Goal: Navigation & Orientation: Locate item on page

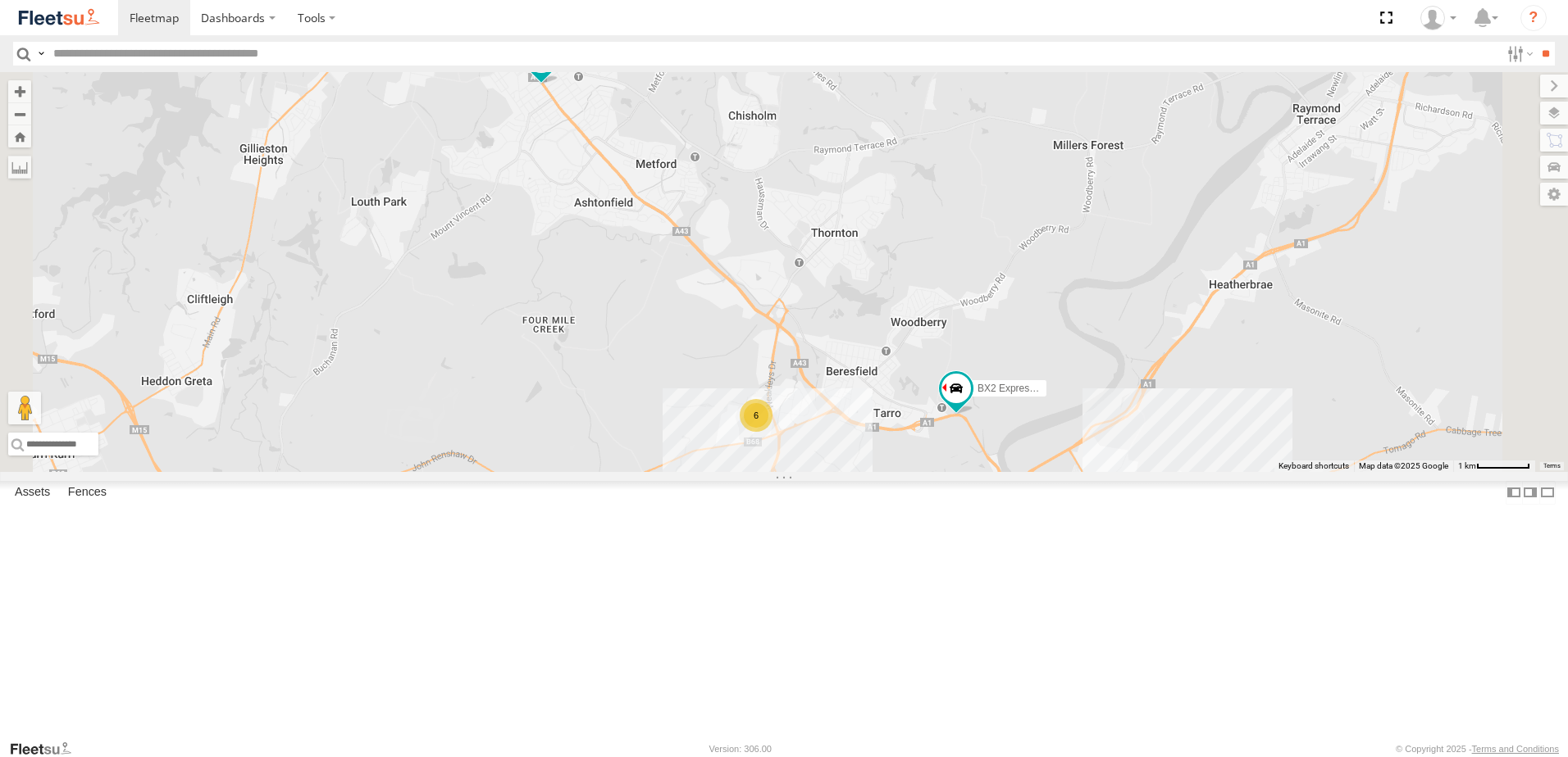
drag, startPoint x: 891, startPoint y: 638, endPoint x: 833, endPoint y: 441, distance: 205.4
click at [833, 446] on div "B4 Timber Truck B2 Timber Truck C3 Timber Truck B5 Timber Truck BX2 Express Ute…" at bounding box center [784, 272] width 1568 height 400
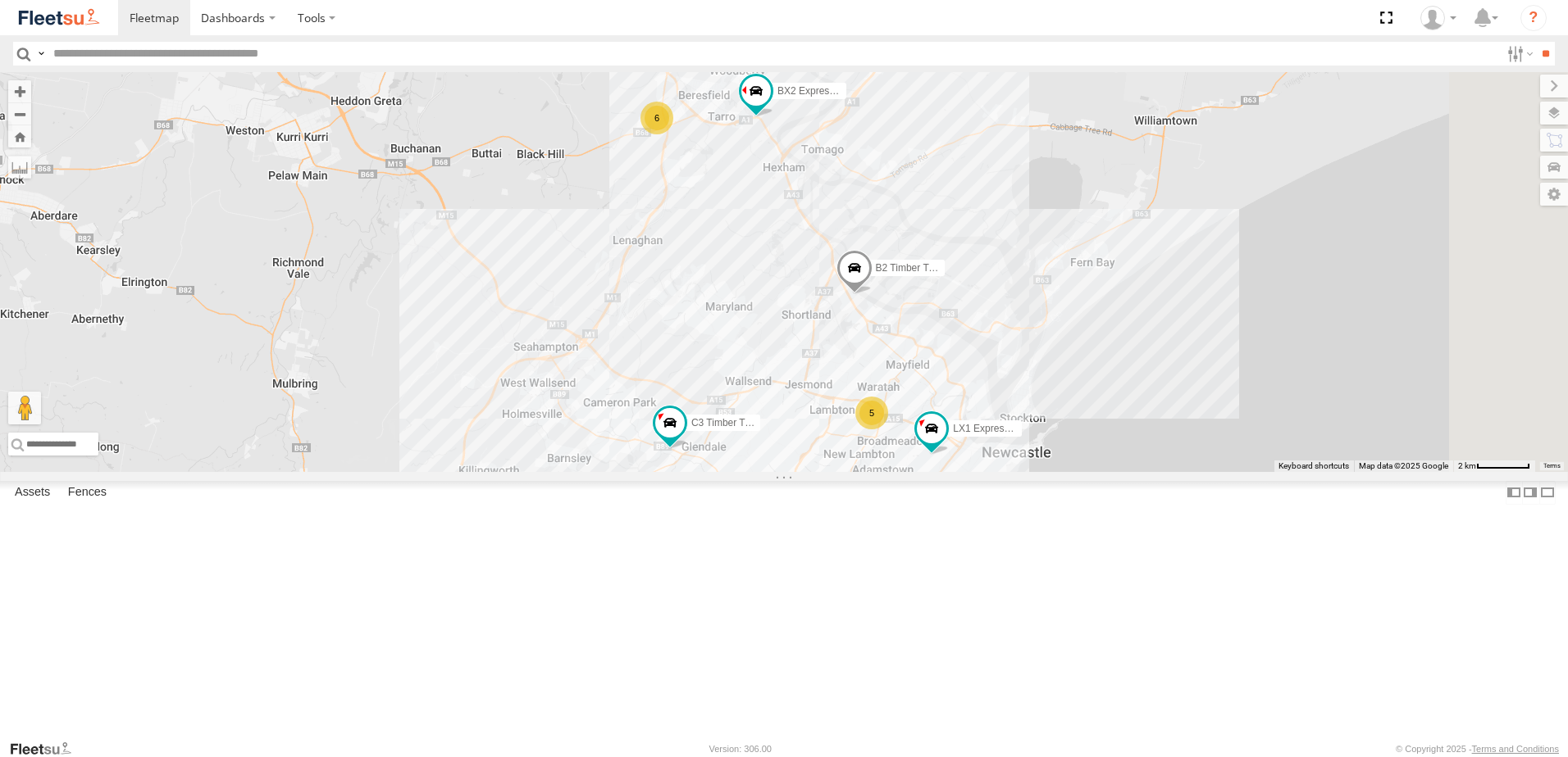
drag, startPoint x: 882, startPoint y: 472, endPoint x: 858, endPoint y: 317, distance: 156.8
click at [858, 317] on div "B4 Timber Truck B2 Timber Truck C3 Timber Truck B5 Timber Truck BX2 Express Ute…" at bounding box center [784, 272] width 1568 height 400
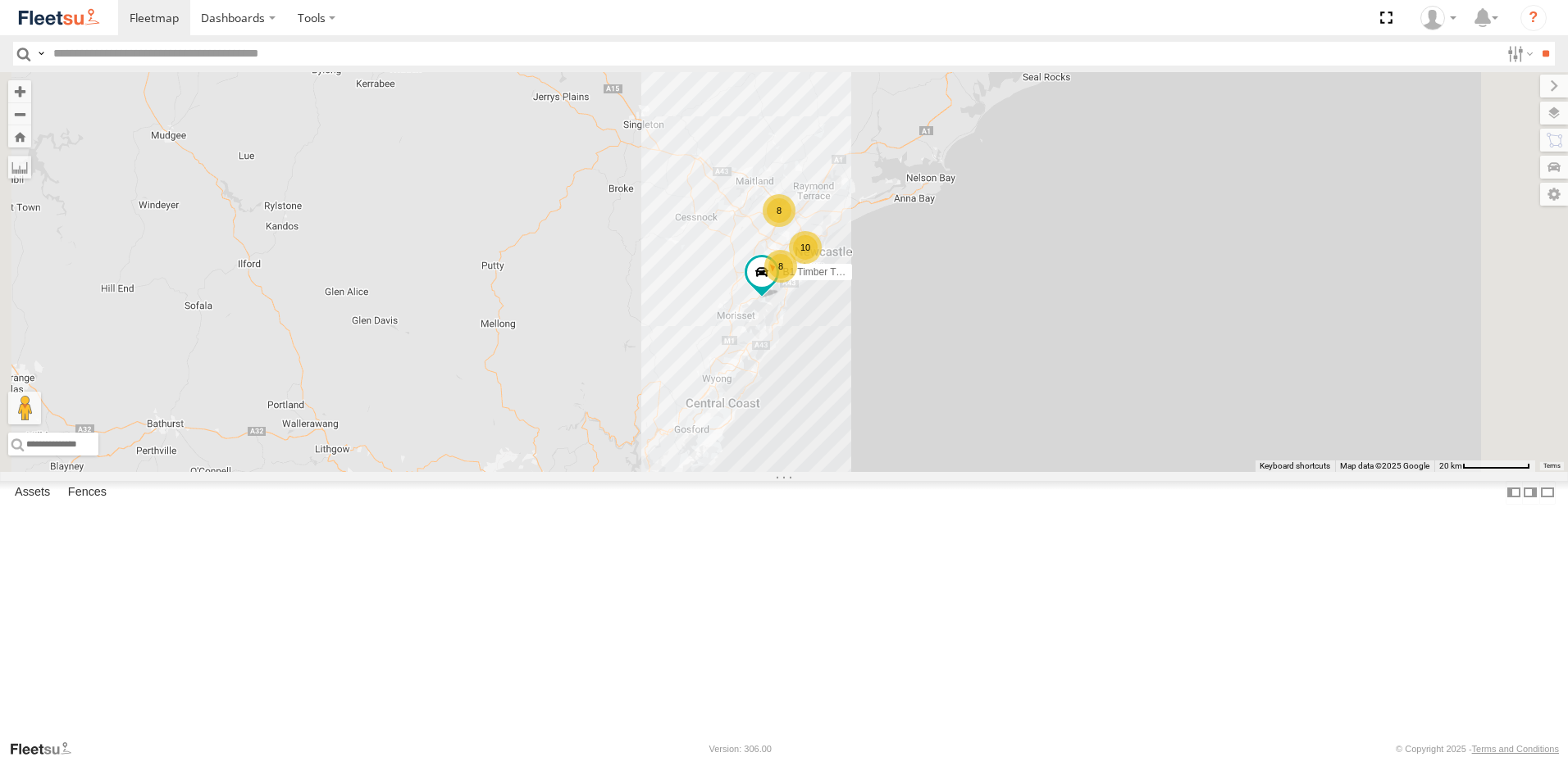
drag, startPoint x: 1125, startPoint y: 273, endPoint x: 1014, endPoint y: 266, distance: 111.2
click at [1049, 300] on div "B4 Timber Truck B1 Timber Truck 8 10 8" at bounding box center [784, 272] width 1568 height 400
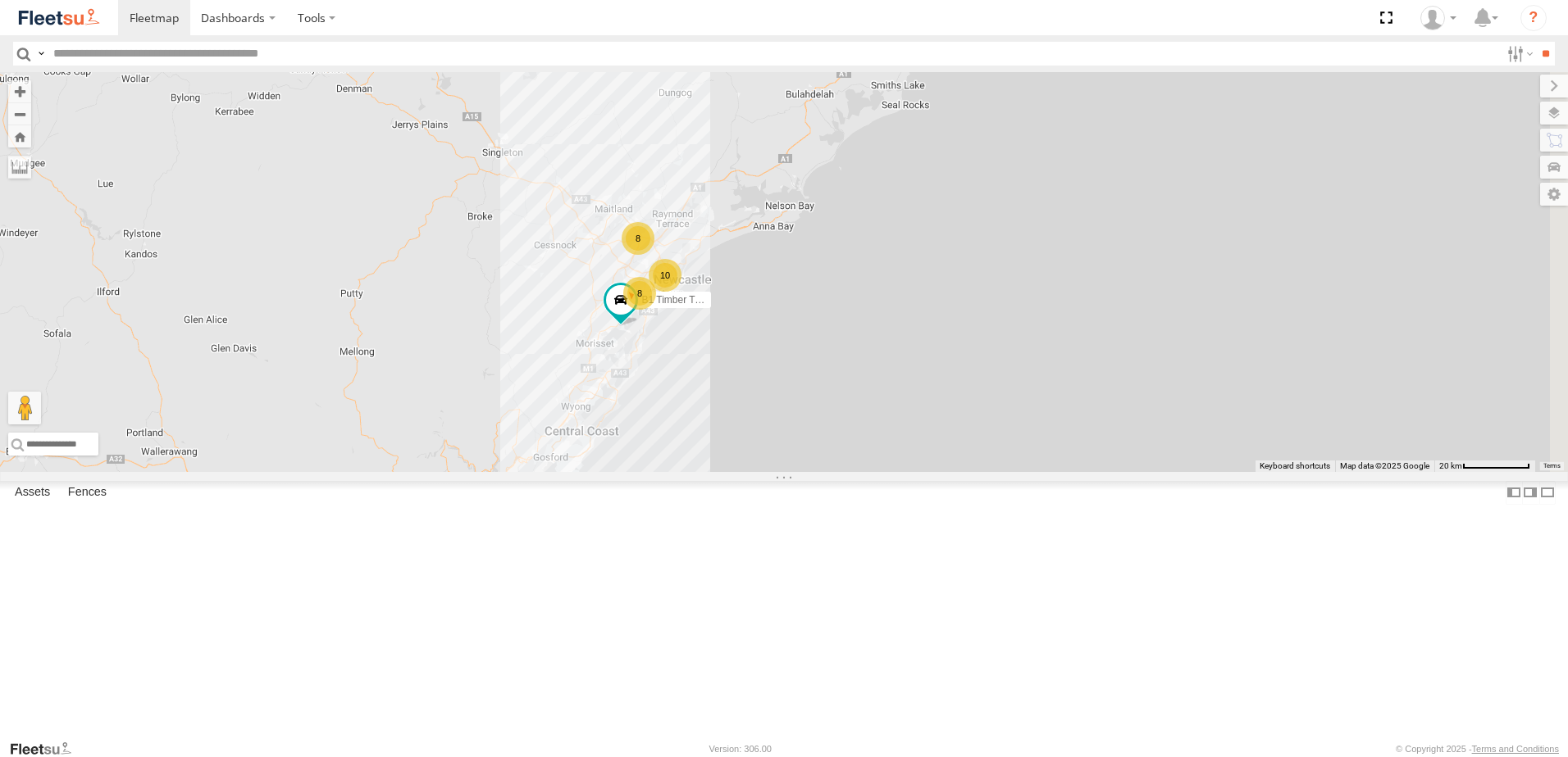
click at [683, 67] on span at bounding box center [665, 44] width 36 height 44
click at [877, 270] on div "B4 Timber Truck B1 Timber Truck 8 10 8 B4 Timber Truck Beresfield Trucks Salisb…" at bounding box center [784, 272] width 1568 height 400
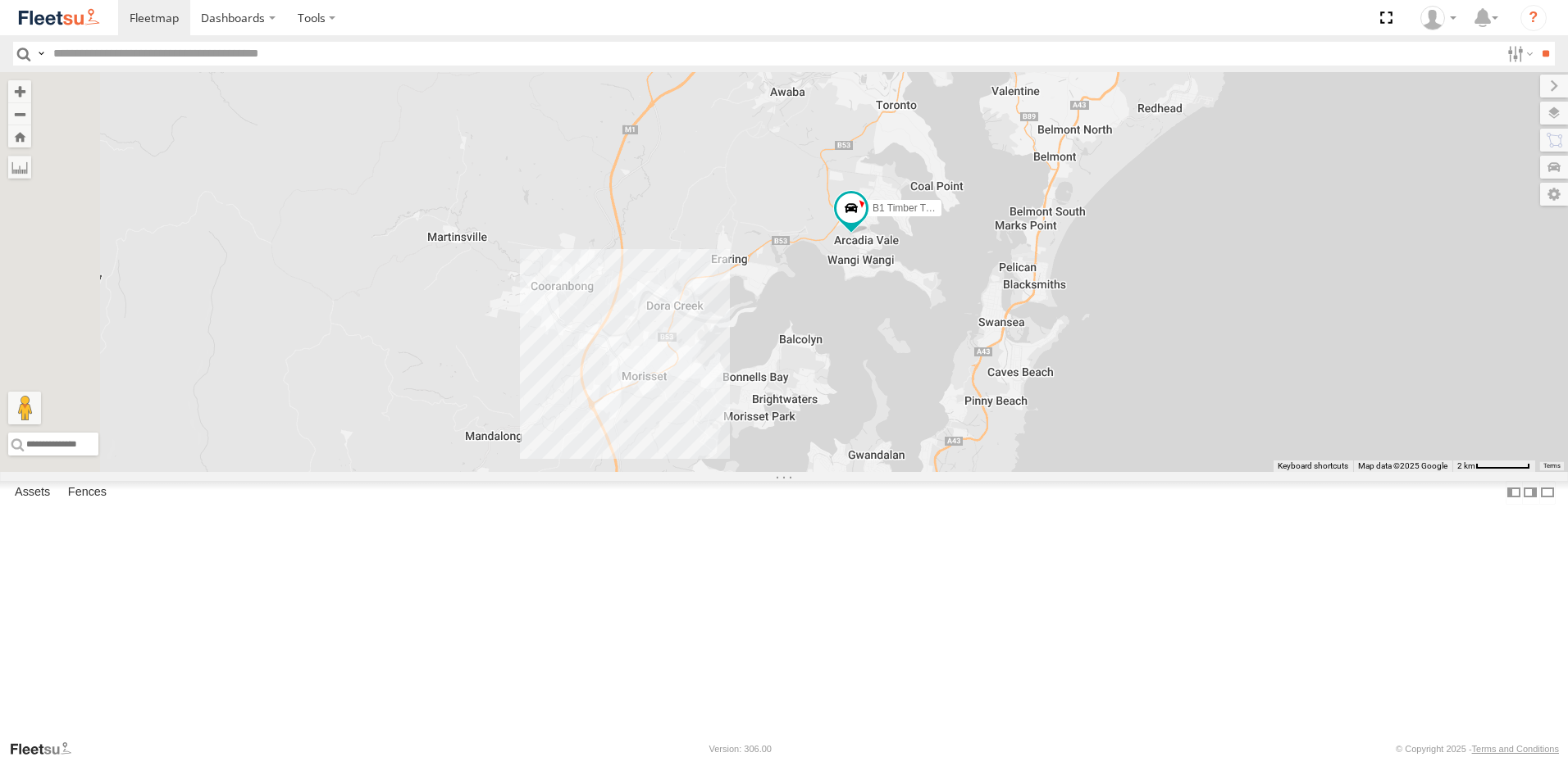
drag, startPoint x: 472, startPoint y: 470, endPoint x: 772, endPoint y: 474, distance: 300.0
click at [769, 470] on div "B4 Timber Truck B1 Timber Truck B2 Timber Truck C3 Timber Truck CX4 Express Ute…" at bounding box center [784, 272] width 1568 height 400
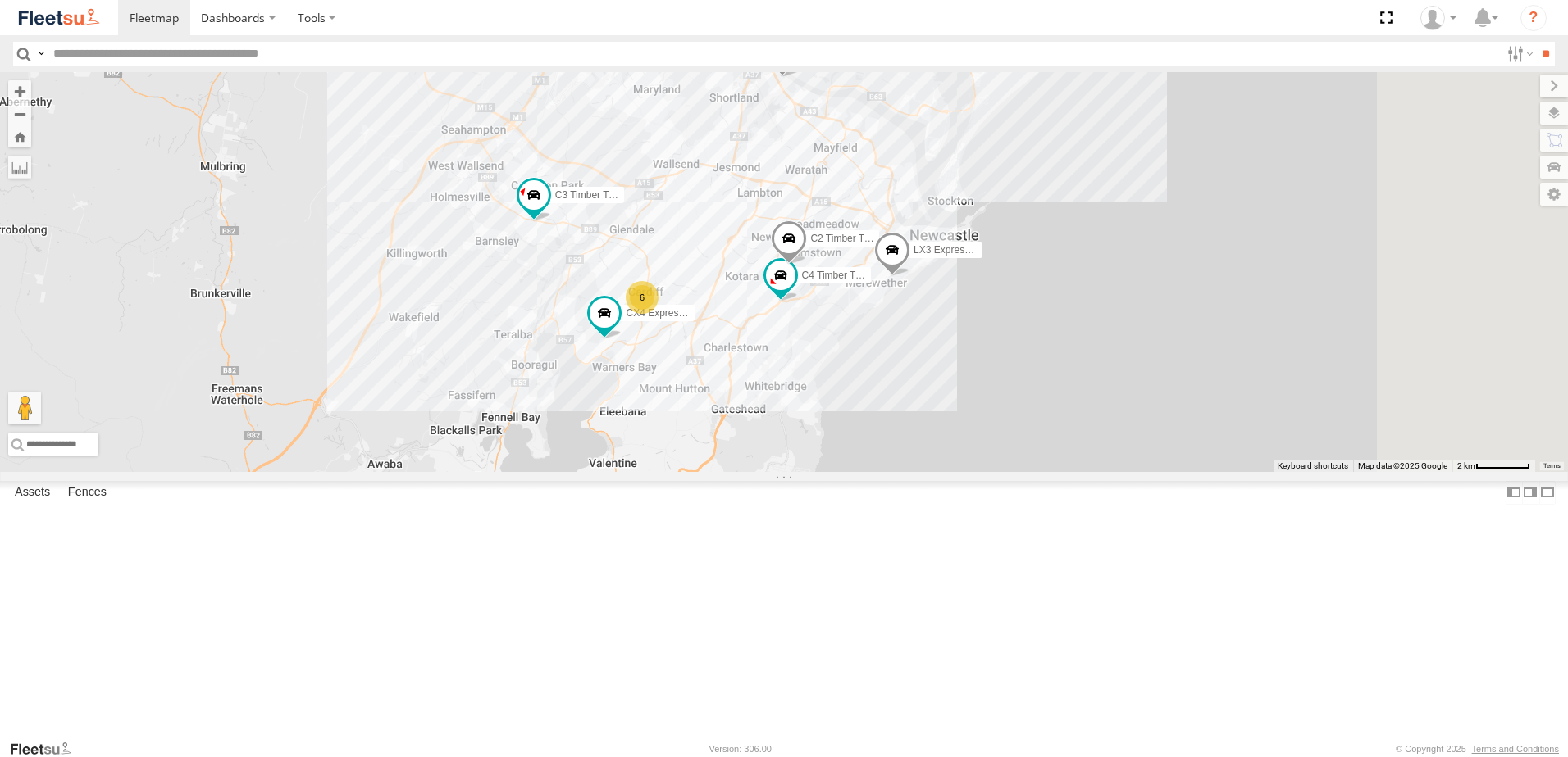
drag, startPoint x: 1258, startPoint y: 306, endPoint x: 871, endPoint y: 579, distance: 473.6
click at [871, 472] on div "B4 Timber Truck B1 Timber Truck B2 Timber Truck C3 Timber Truck CX4 Express Ute…" at bounding box center [784, 272] width 1568 height 400
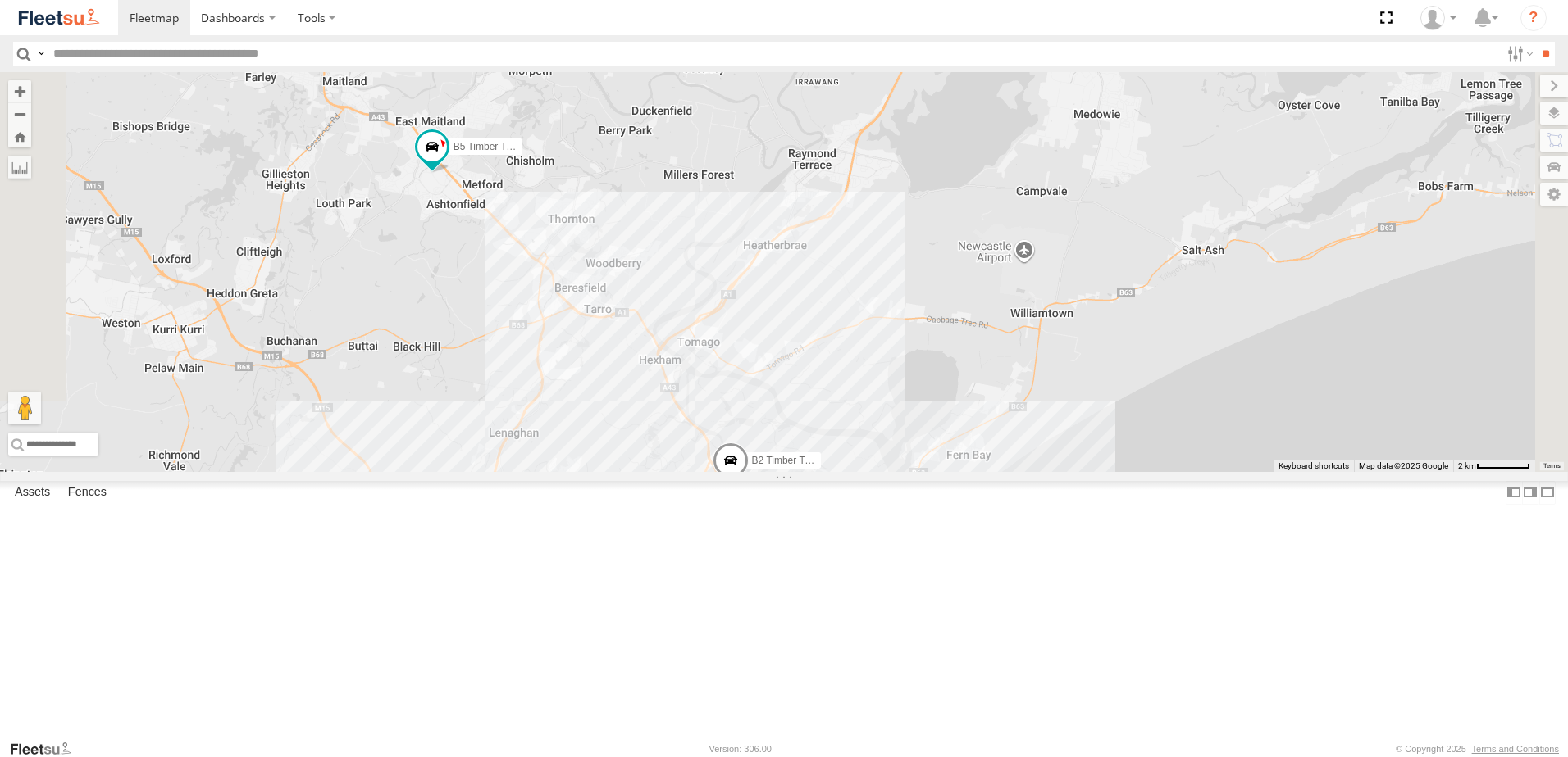
drag, startPoint x: 1273, startPoint y: 346, endPoint x: 1199, endPoint y: 694, distance: 355.8
click at [1218, 757] on body "Dashboards" at bounding box center [784, 378] width 1568 height 757
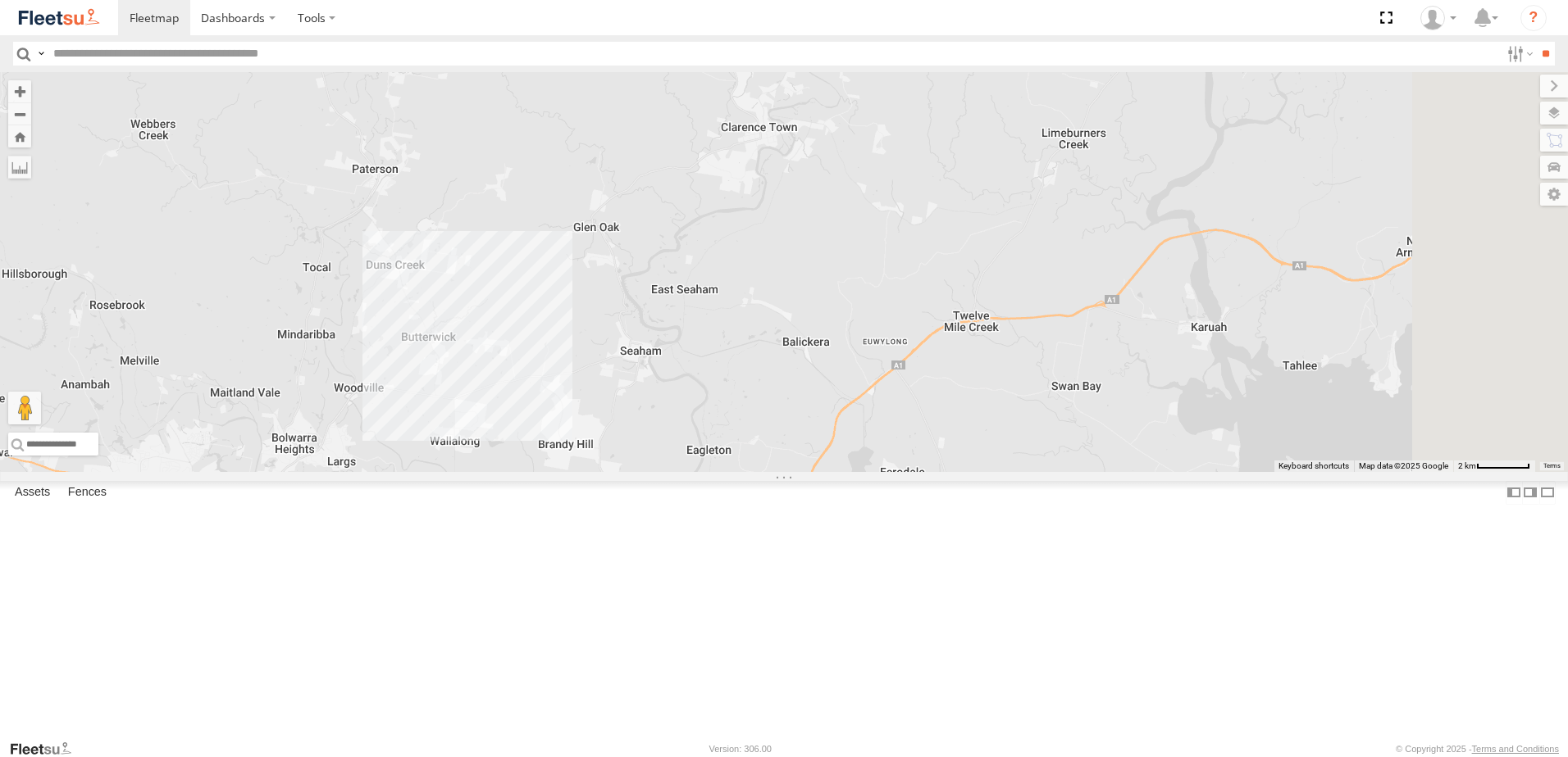
drag, startPoint x: 1097, startPoint y: 146, endPoint x: 925, endPoint y: 611, distance: 495.8
click at [925, 472] on div "B4 Timber Truck B1 Timber Truck B2 Timber Truck C3 Timber Truck B5 Timber Truck…" at bounding box center [784, 272] width 1568 height 400
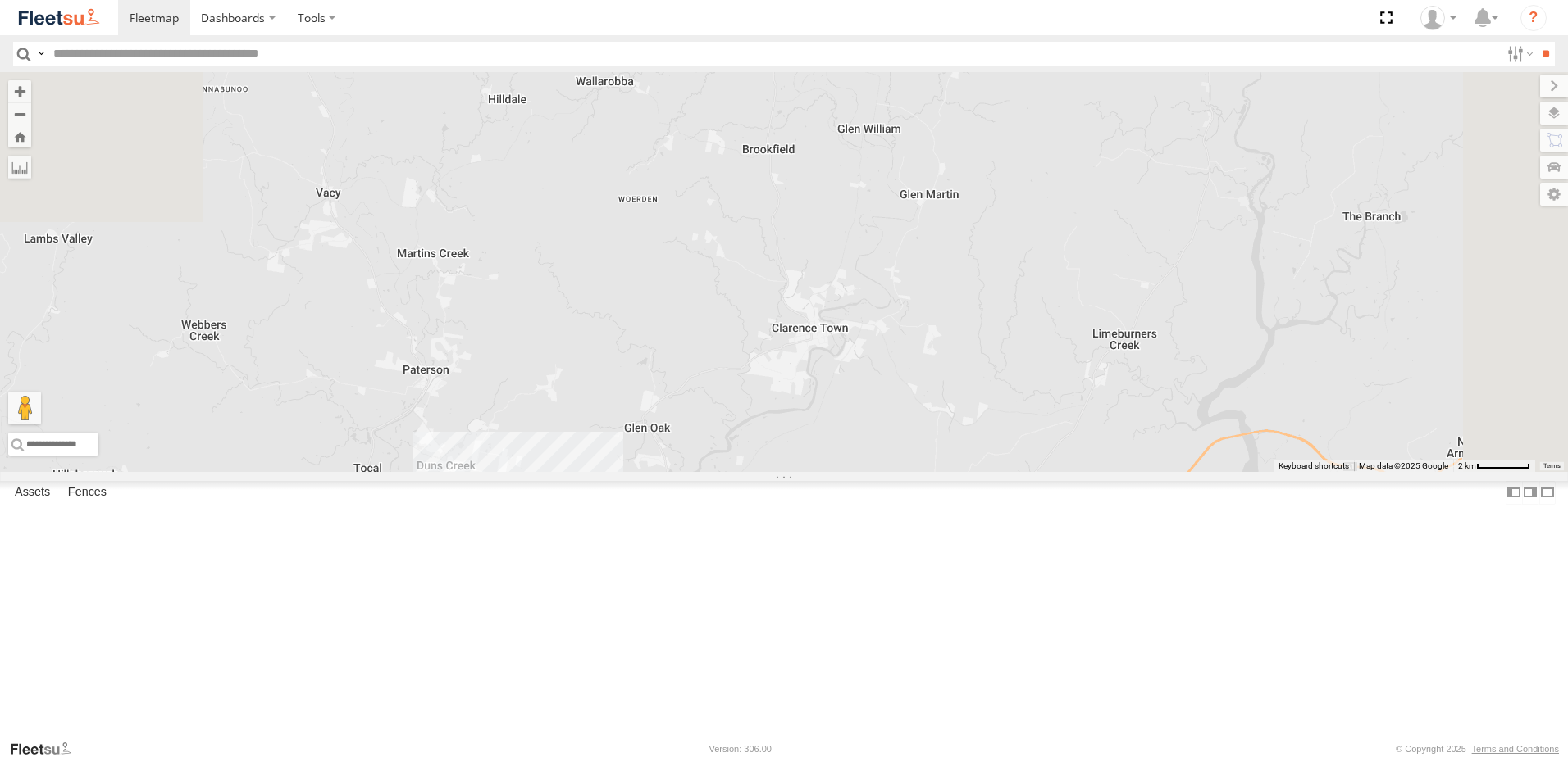
drag, startPoint x: 975, startPoint y: 411, endPoint x: 970, endPoint y: 481, distance: 70.2
click at [970, 472] on div "B4 Timber Truck B1 Timber Truck B2 Timber Truck C3 Timber Truck B5 Timber Truck…" at bounding box center [784, 272] width 1568 height 400
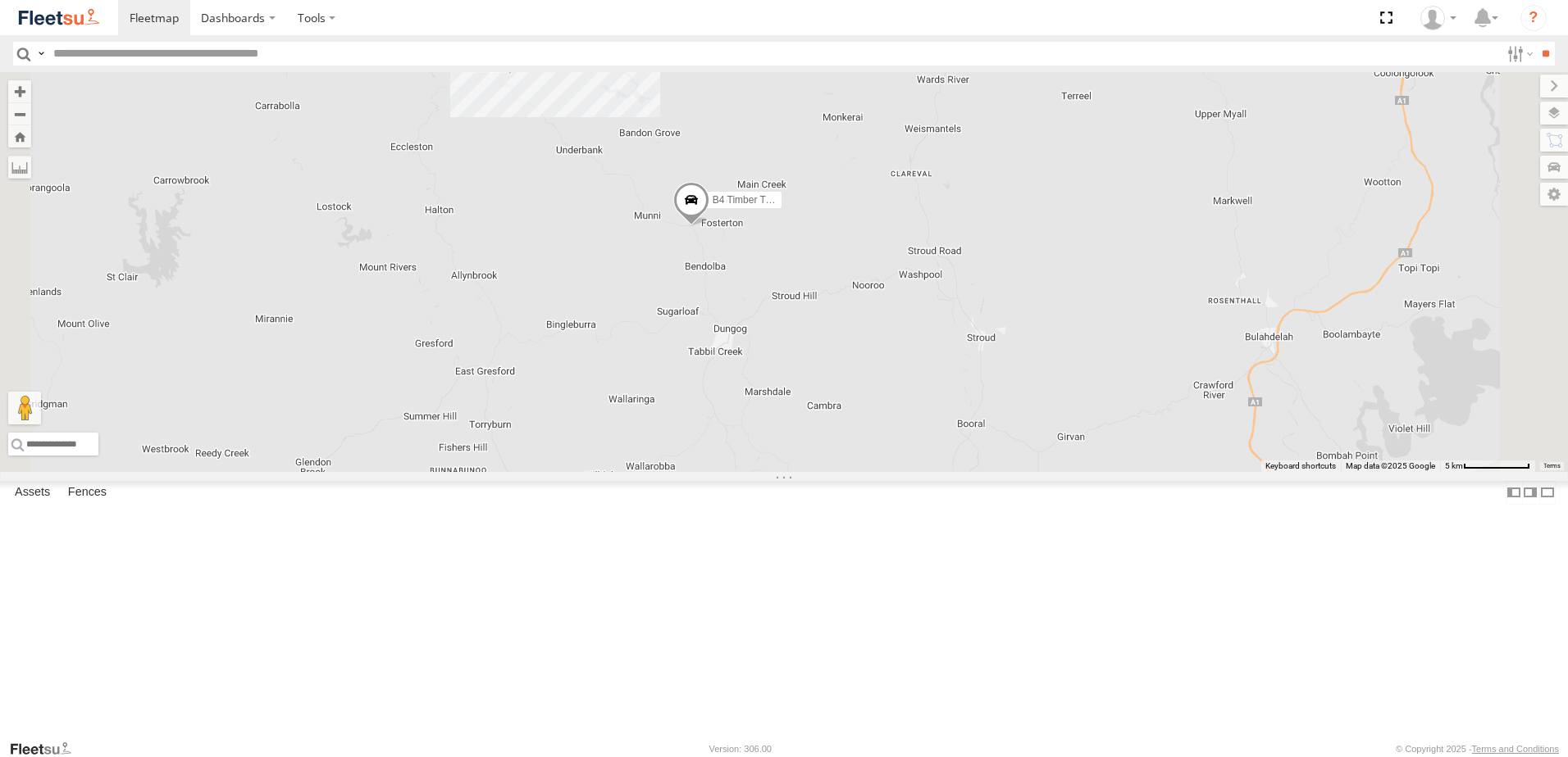
drag, startPoint x: 1013, startPoint y: 332, endPoint x: 990, endPoint y: 484, distance: 153.7
click at [990, 472] on div "B4 Timber Truck B1 Timber Truck B2 Timber Truck C3 Timber Truck B5 Timber Truck…" at bounding box center [784, 272] width 1568 height 400
click at [709, 234] on span at bounding box center [691, 211] width 36 height 44
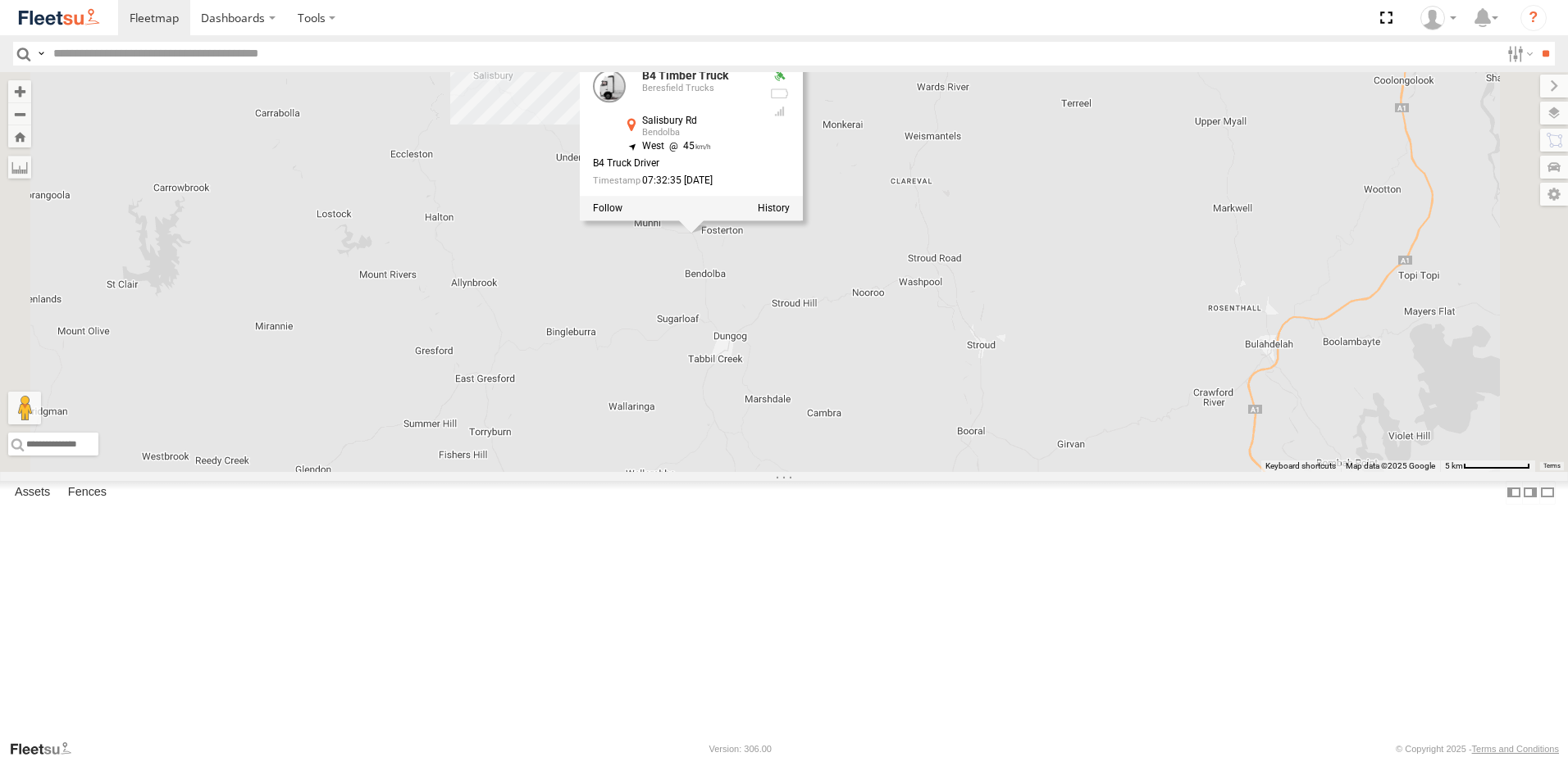
click at [998, 407] on div "B4 Timber Truck B1 Timber Truck B2 Timber Truck C3 Timber Truck B5 Timber Truck…" at bounding box center [784, 272] width 1568 height 400
